Goal: Task Accomplishment & Management: Complete application form

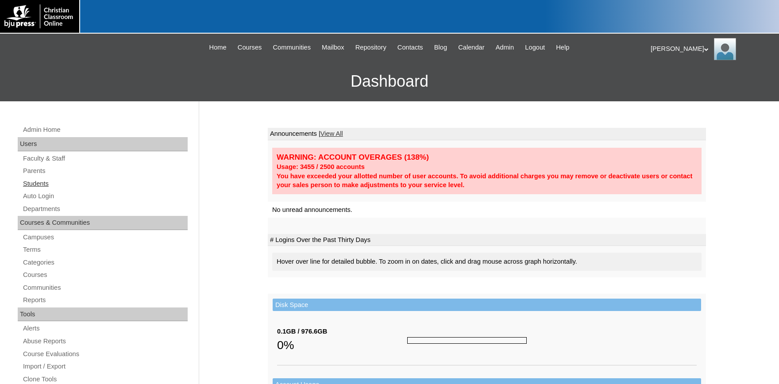
click at [39, 182] on link "Students" at bounding box center [105, 183] width 166 height 11
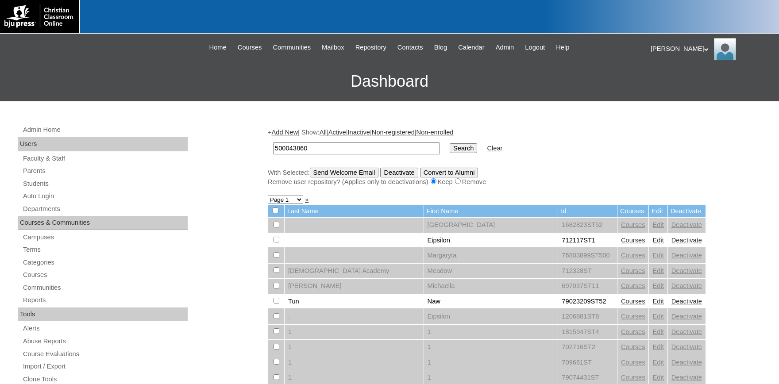
type input "500043860"
click at [450, 143] on input "Search" at bounding box center [463, 148] width 27 height 10
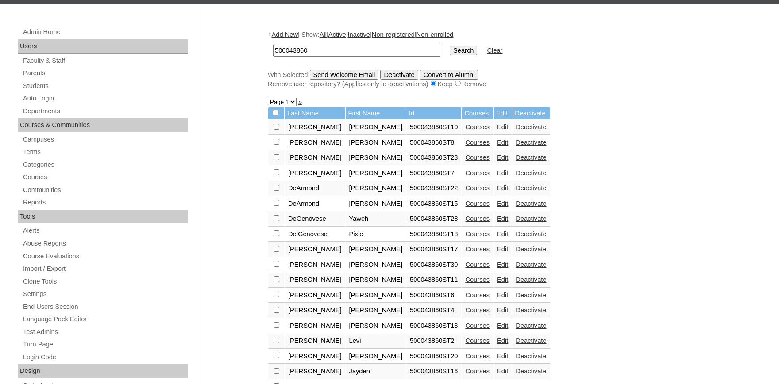
scroll to position [97, 0]
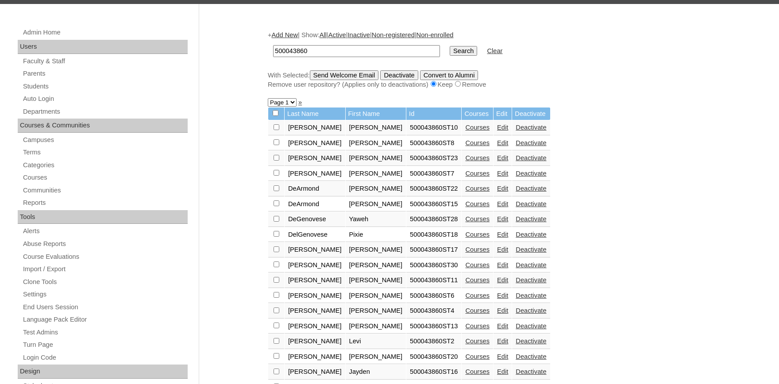
click at [292, 34] on link "Add New" at bounding box center [285, 34] width 26 height 7
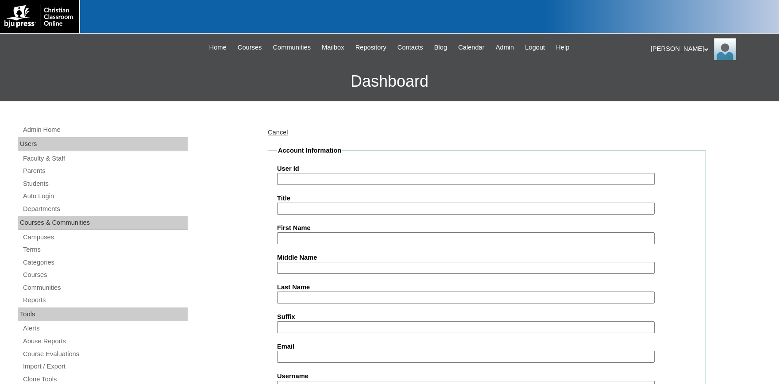
click at [335, 212] on input "Title" at bounding box center [466, 209] width 378 height 12
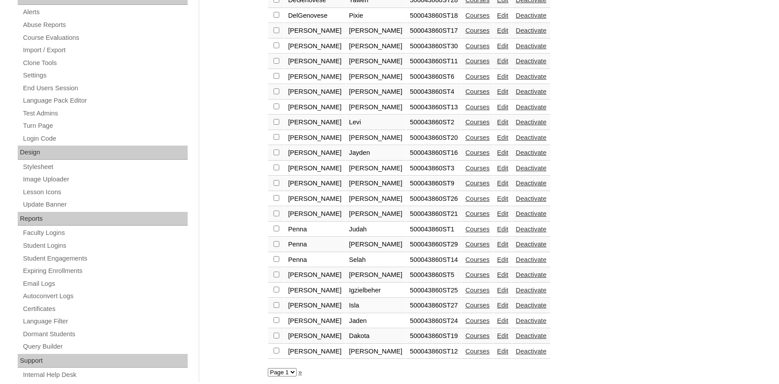
scroll to position [337, 0]
